Goal: Check status: Check status

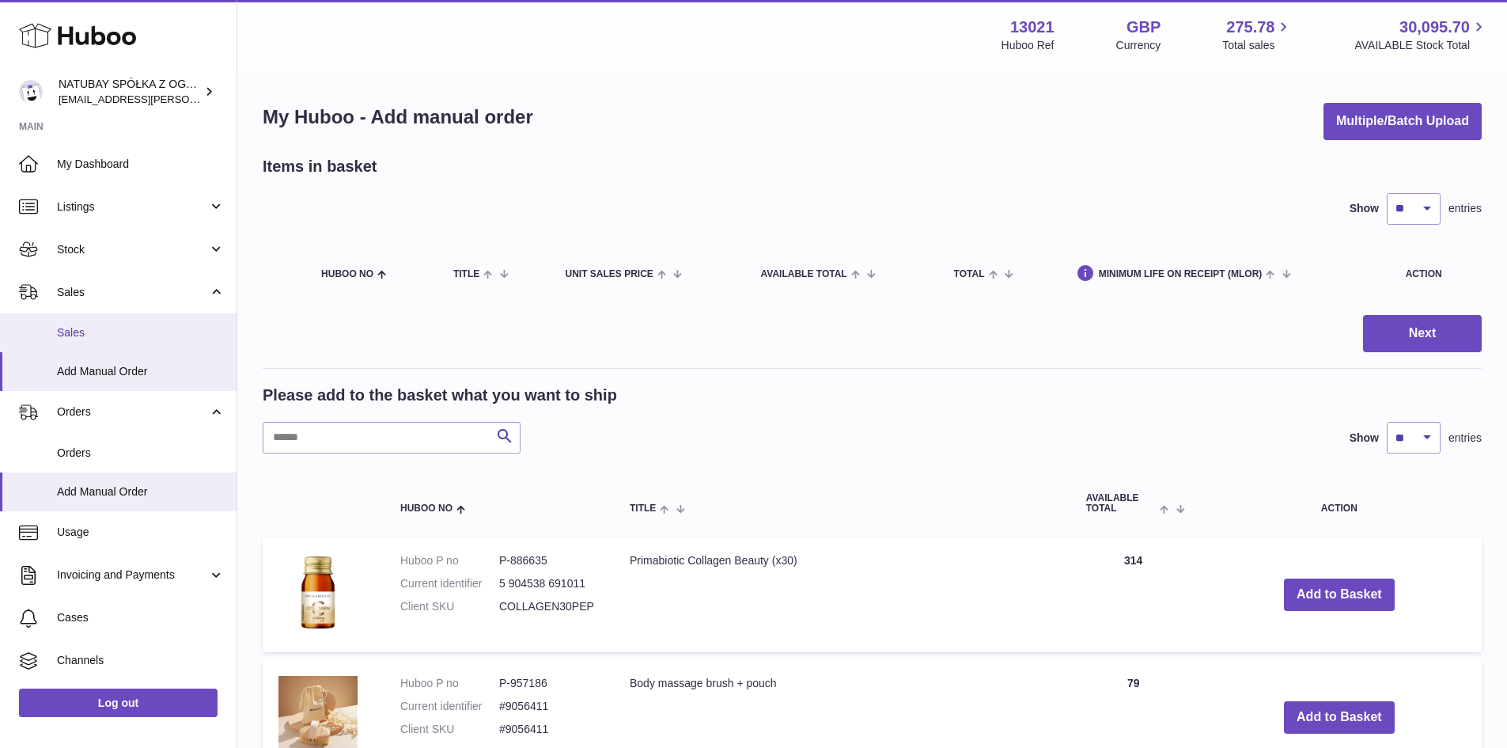
click at [127, 336] on span "Sales" at bounding box center [141, 332] width 168 height 15
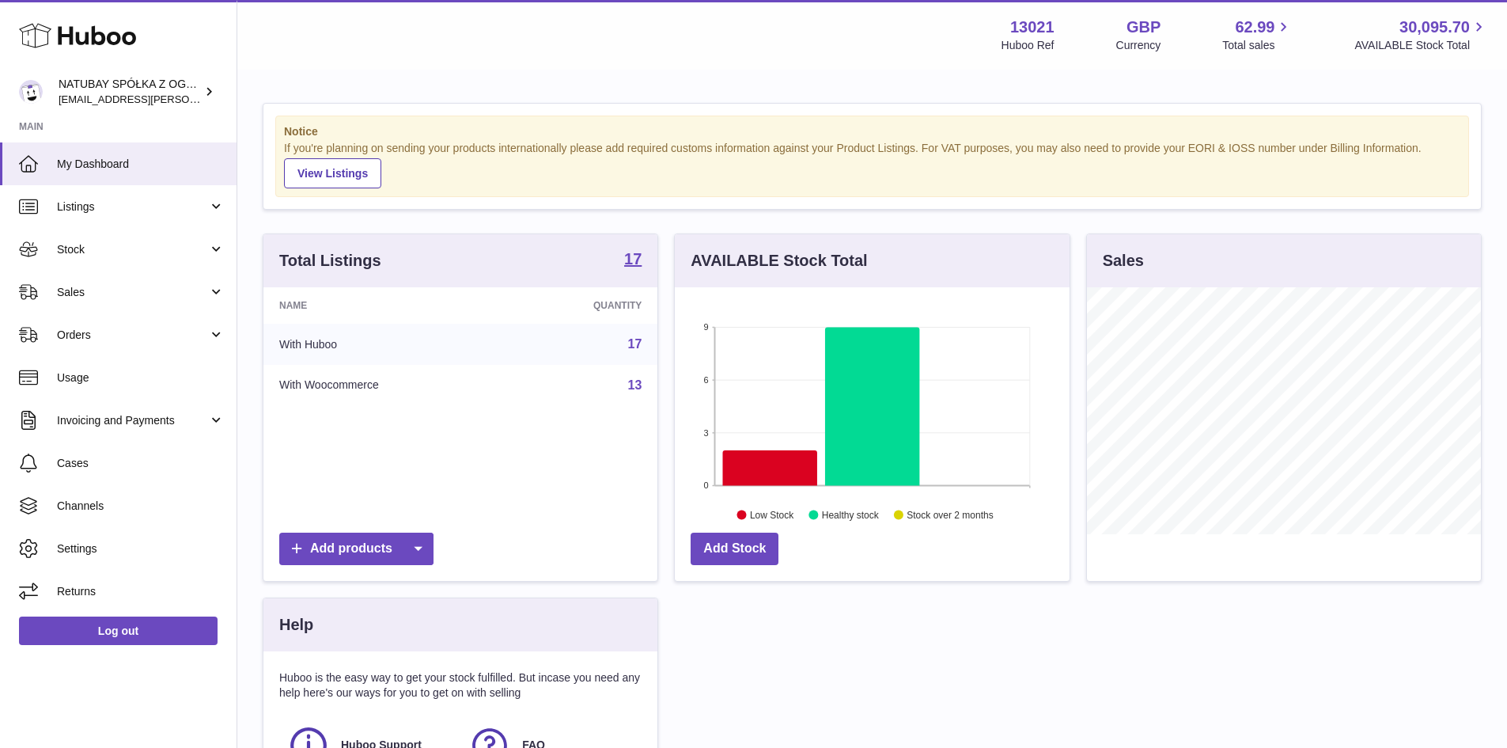
scroll to position [247, 395]
drag, startPoint x: 99, startPoint y: 292, endPoint x: 93, endPoint y: 301, distance: 11.0
click at [98, 292] on span "Sales" at bounding box center [132, 292] width 151 height 15
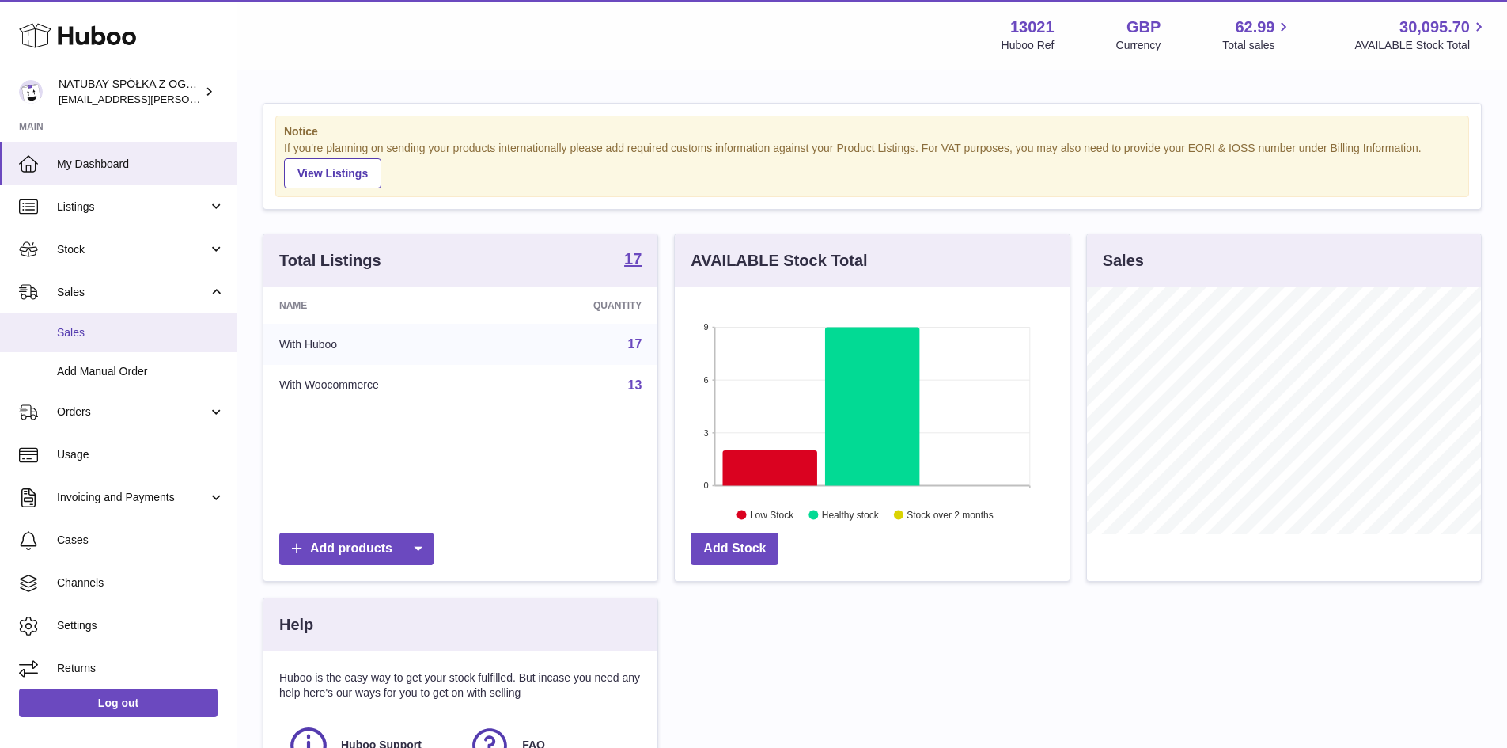
click at [84, 343] on link "Sales" at bounding box center [118, 332] width 237 height 39
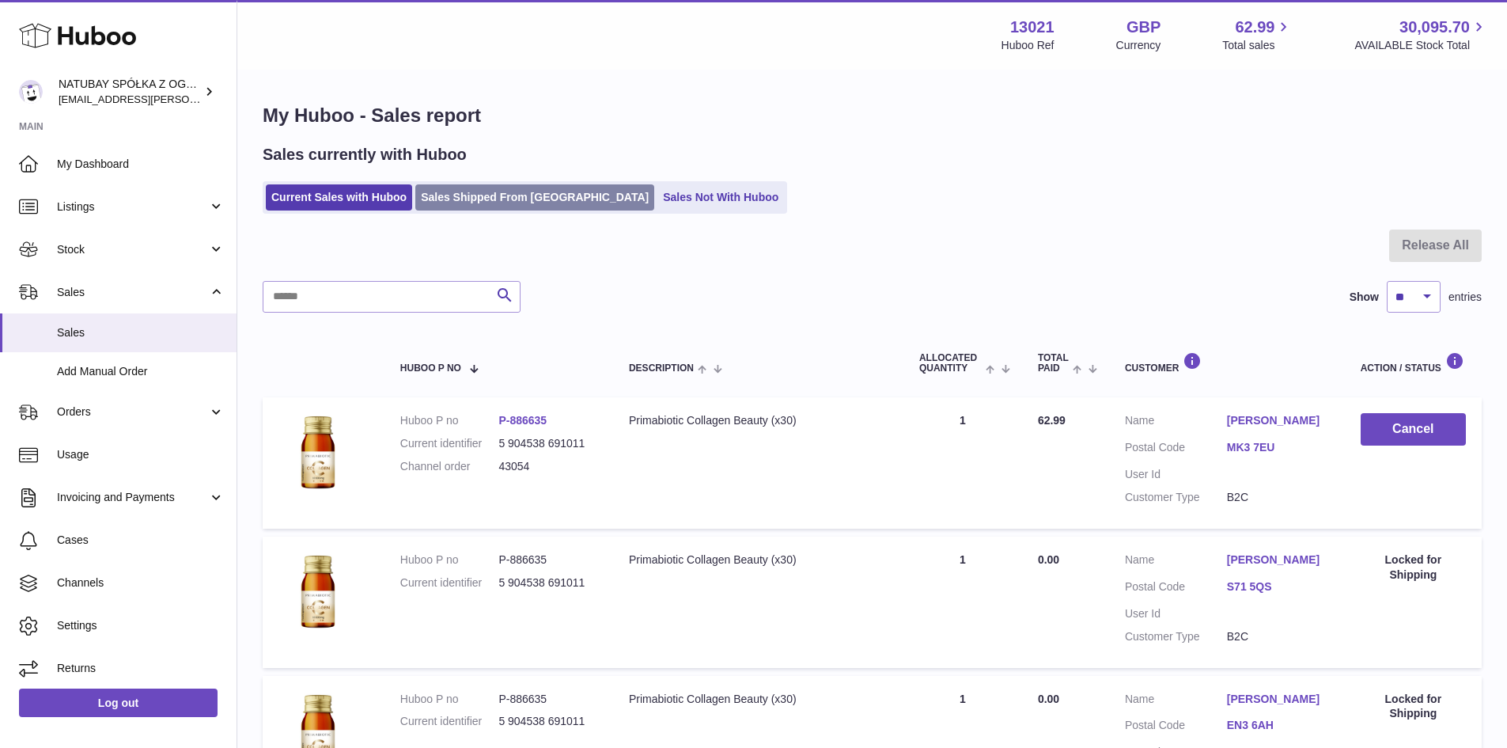
click at [497, 205] on link "Sales Shipped From Huboo" at bounding box center [534, 197] width 239 height 26
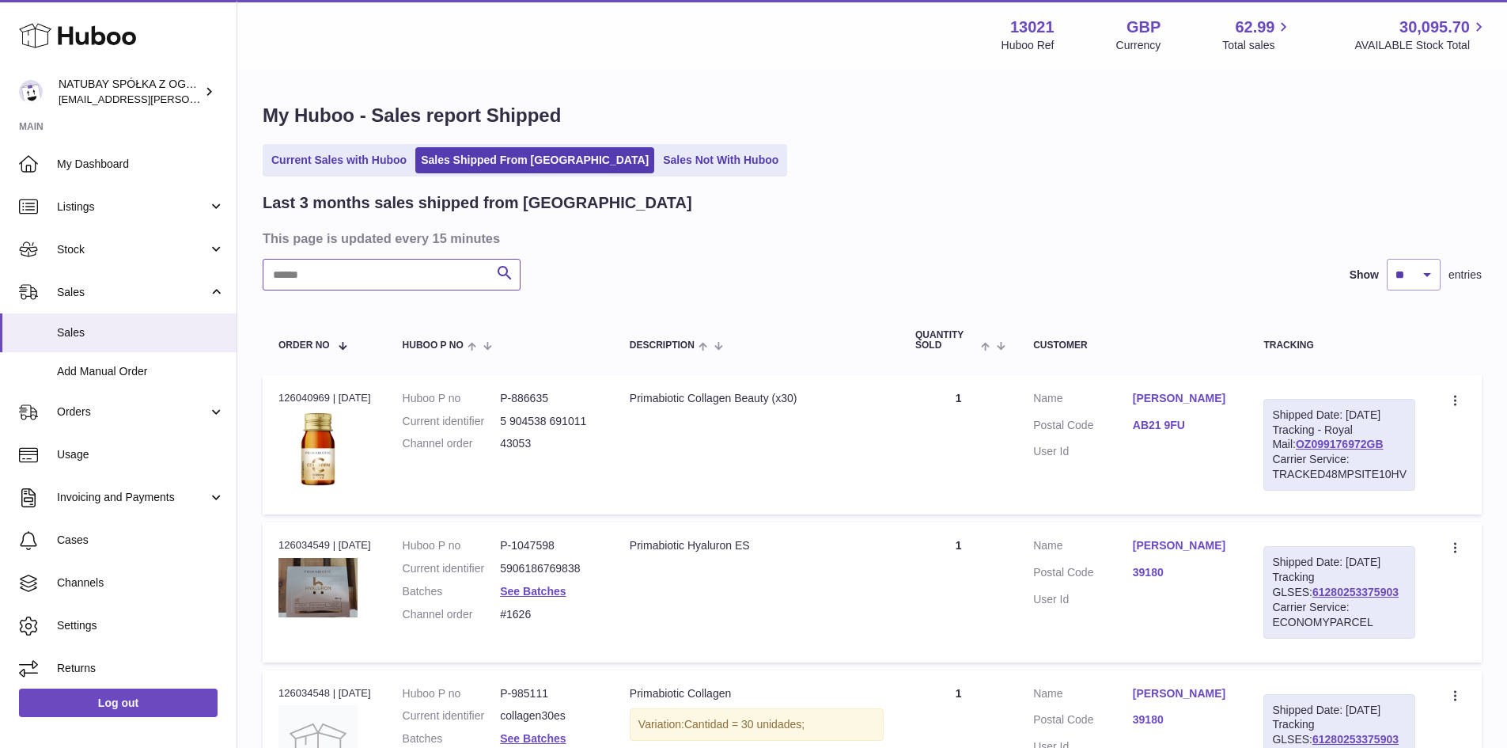
click at [432, 267] on input "text" at bounding box center [392, 275] width 258 height 32
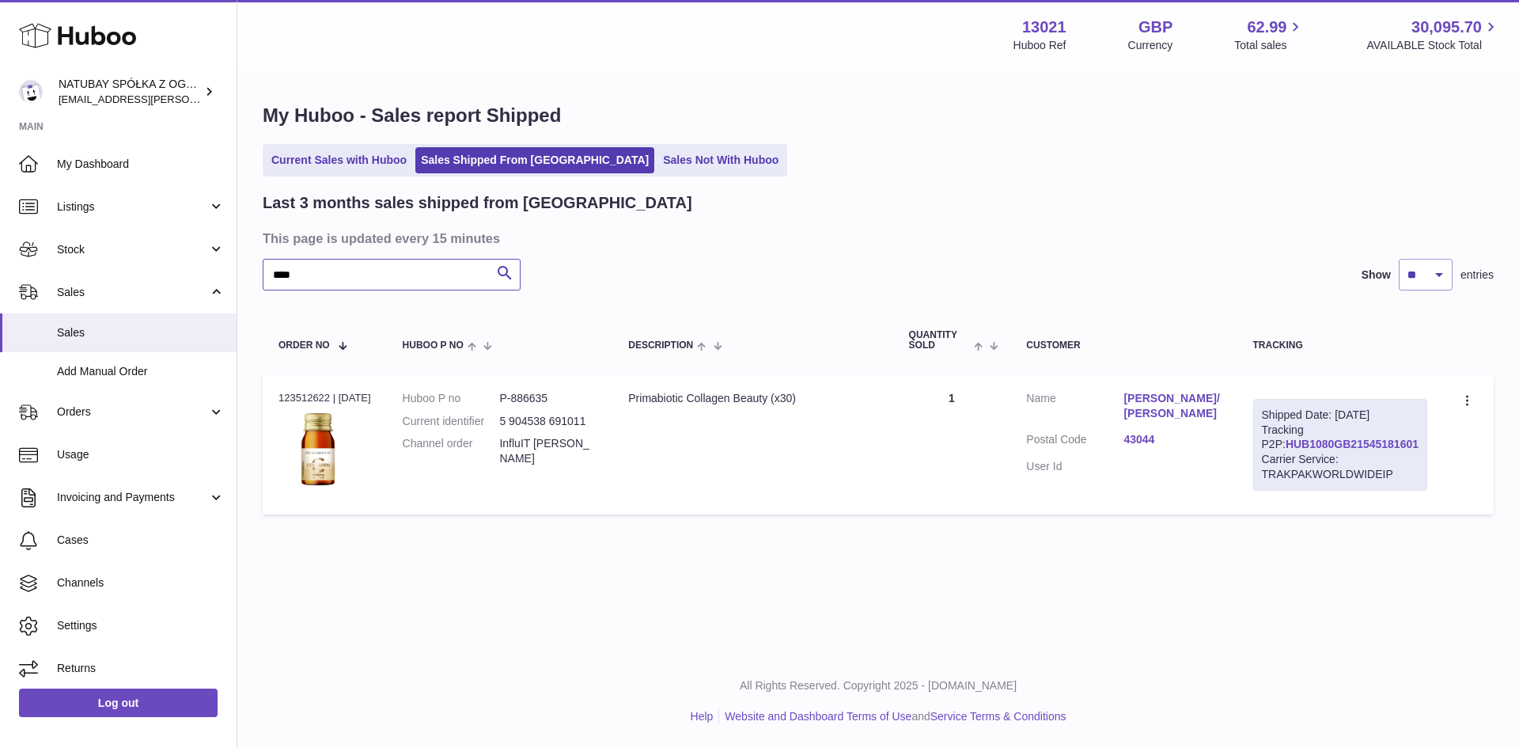
type input "****"
click at [1321, 450] on link "HUB1080GB21545181601" at bounding box center [1352, 444] width 133 height 13
